Goal: Task Accomplishment & Management: Use online tool/utility

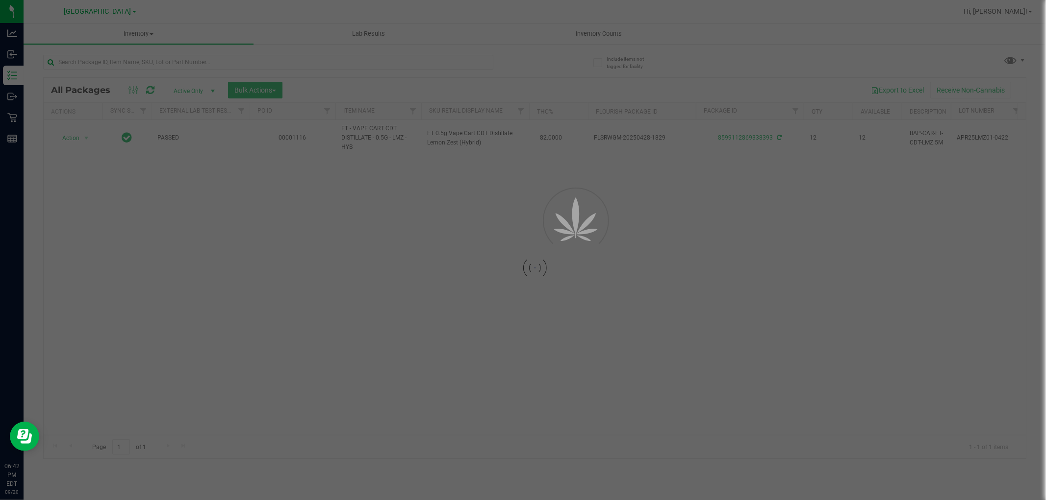
click at [469, 67] on div at bounding box center [523, 250] width 1046 height 500
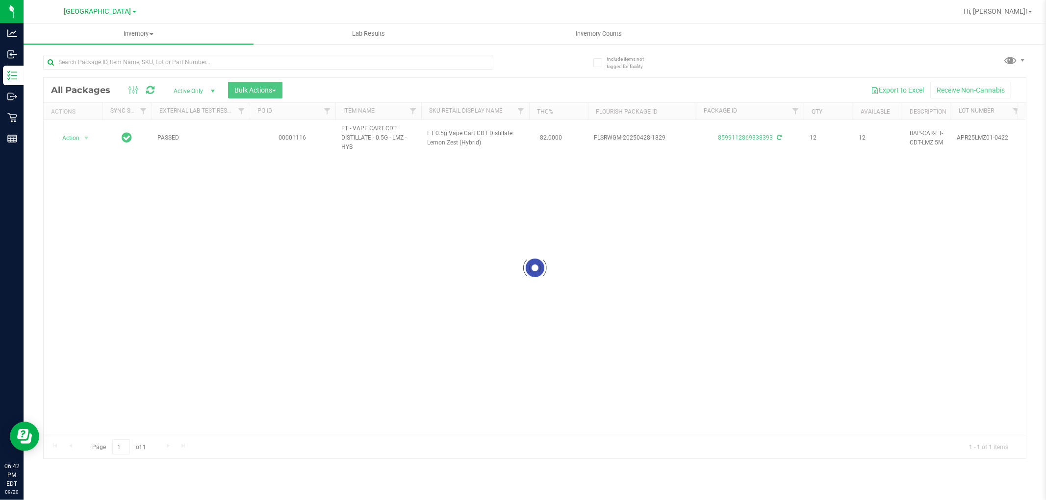
click at [442, 82] on div at bounding box center [535, 268] width 982 height 381
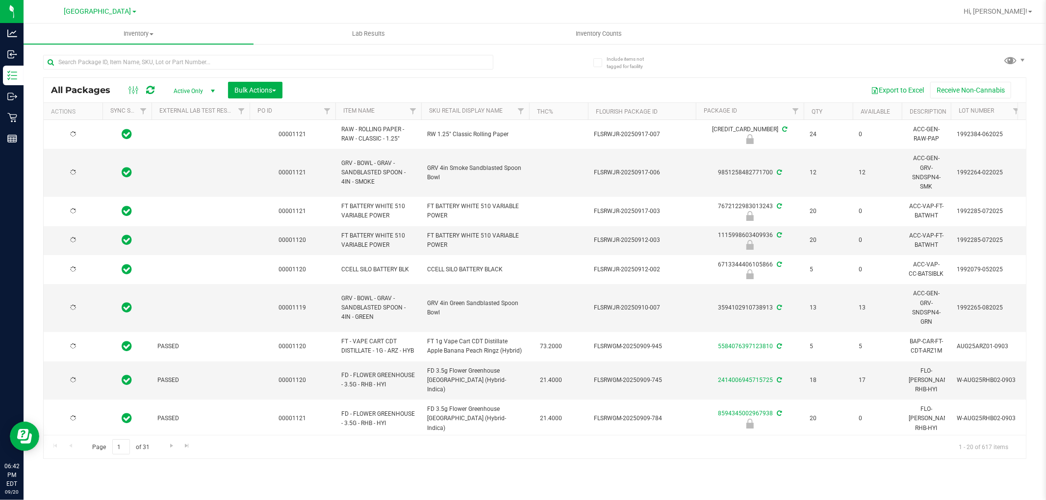
click at [441, 82] on div "Export to Excel Receive Non-Cannabis" at bounding box center [654, 90] width 728 height 17
click at [448, 59] on input "text" at bounding box center [268, 62] width 450 height 15
type input "7014610619229389"
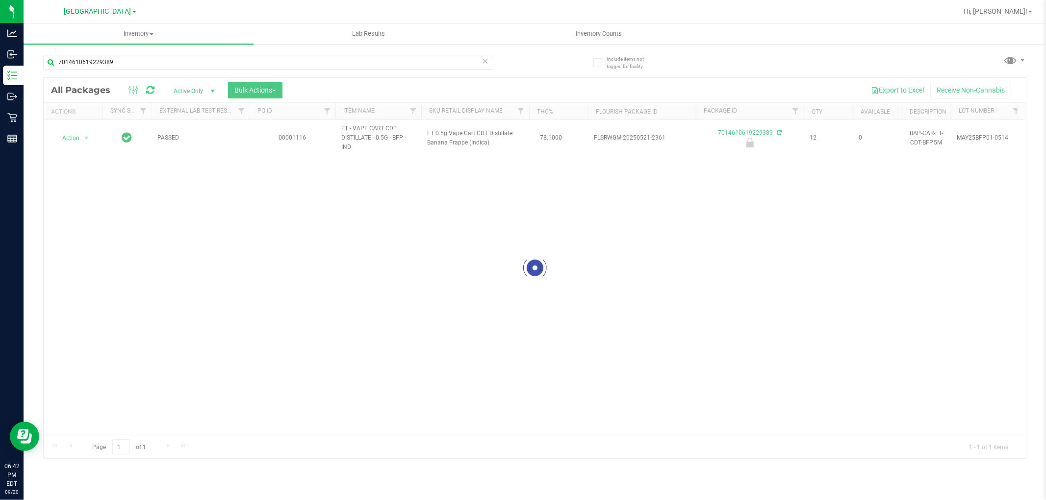
click at [91, 135] on div at bounding box center [535, 268] width 982 height 381
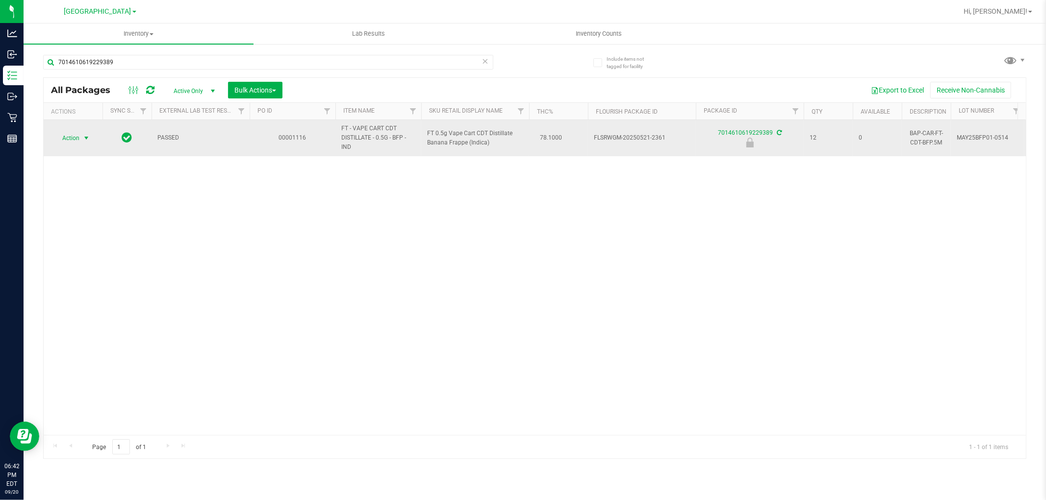
click at [82, 135] on span "select" at bounding box center [86, 138] width 8 height 8
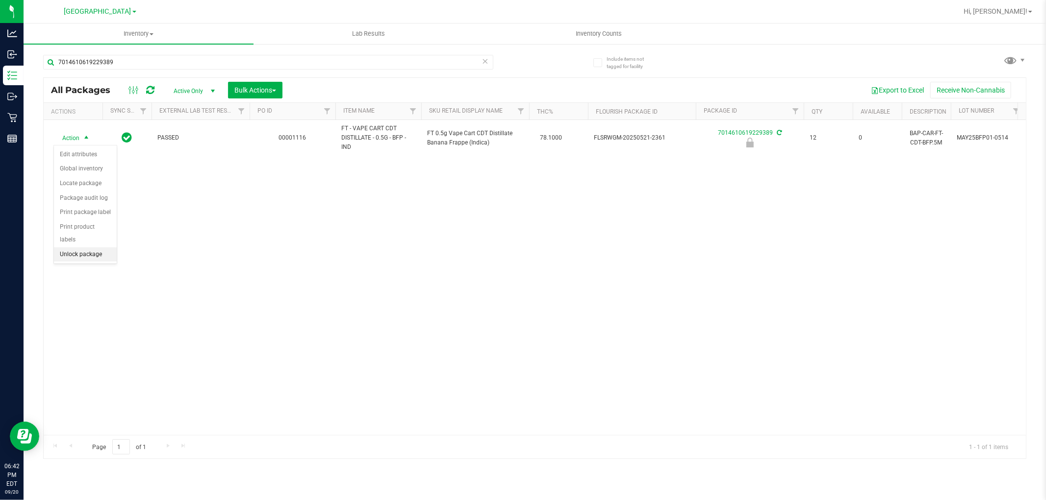
click at [94, 252] on li "Unlock package" at bounding box center [85, 255] width 63 height 15
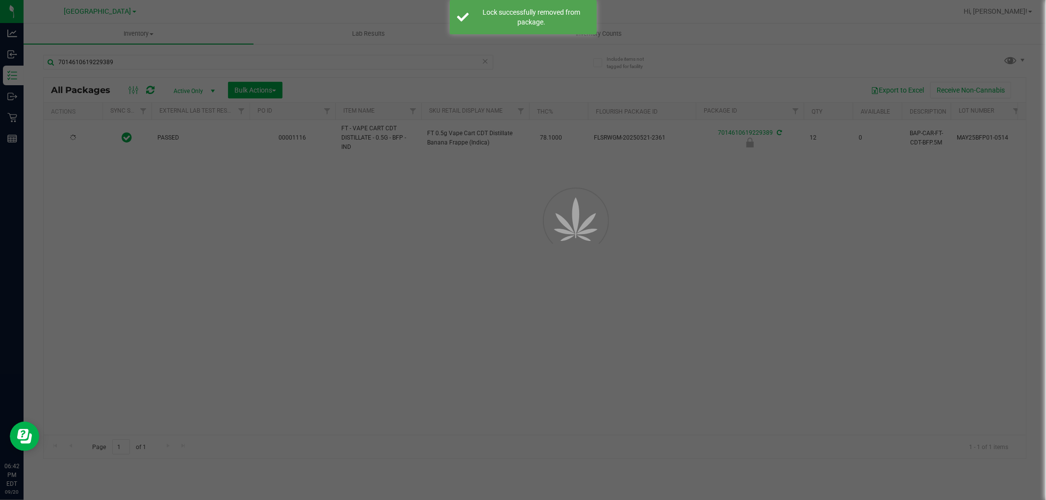
click at [232, 296] on div at bounding box center [523, 250] width 1046 height 500
